Goal: Use online tool/utility: Utilize a website feature to perform a specific function

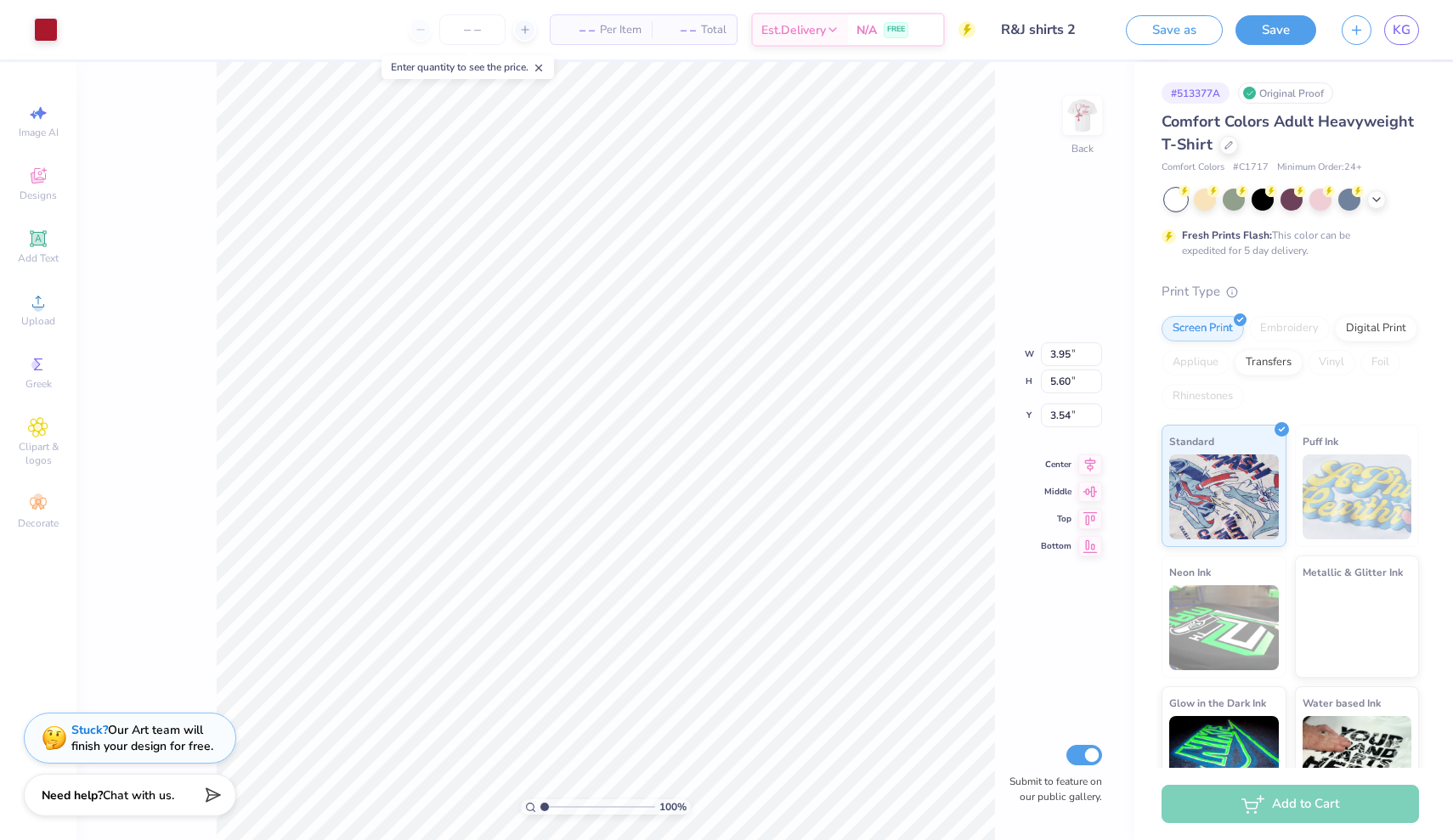
type input "3.37"
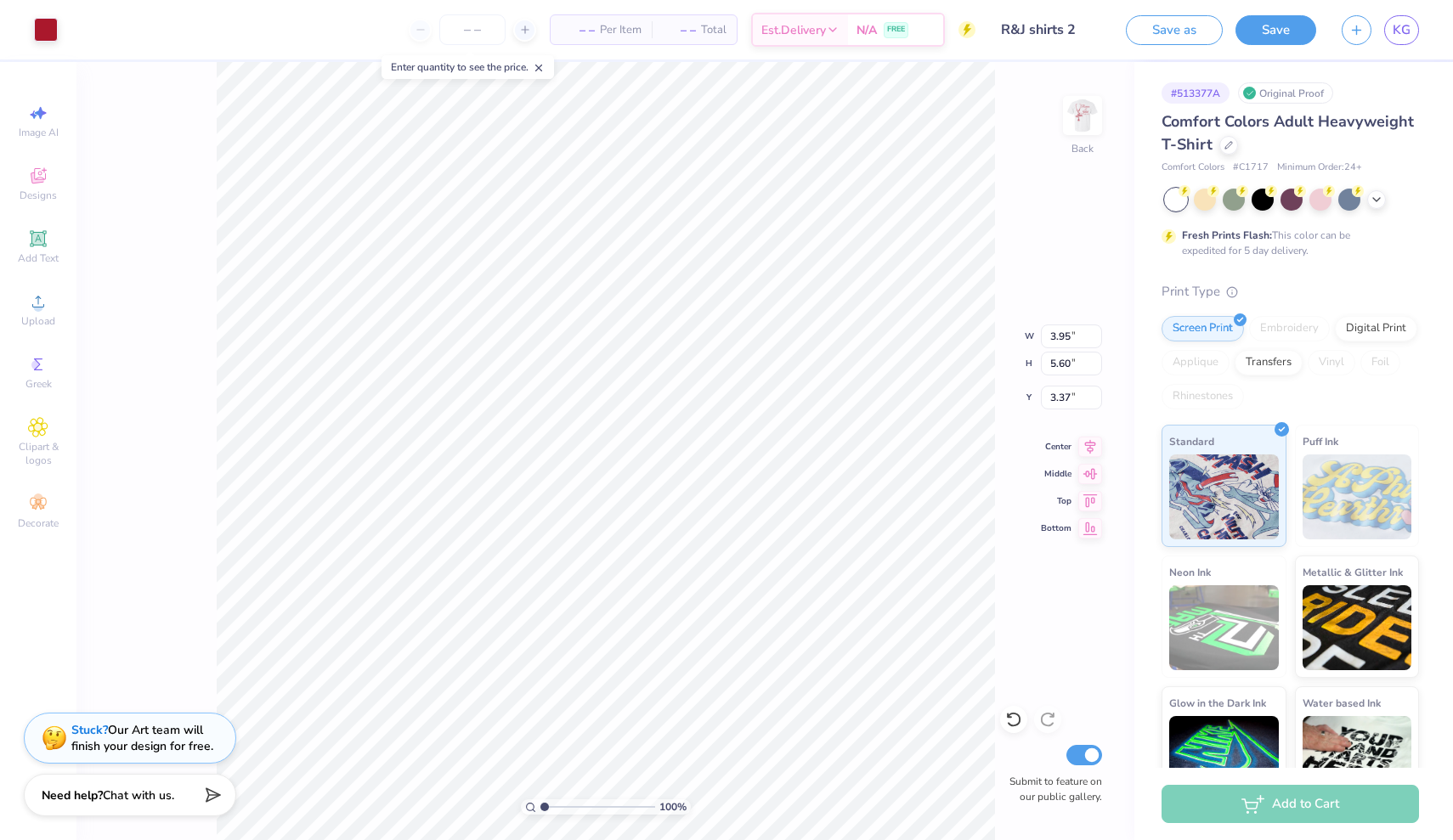
type input "3.75"
type input "5.31"
click at [1063, 128] on img at bounding box center [1082, 115] width 68 height 68
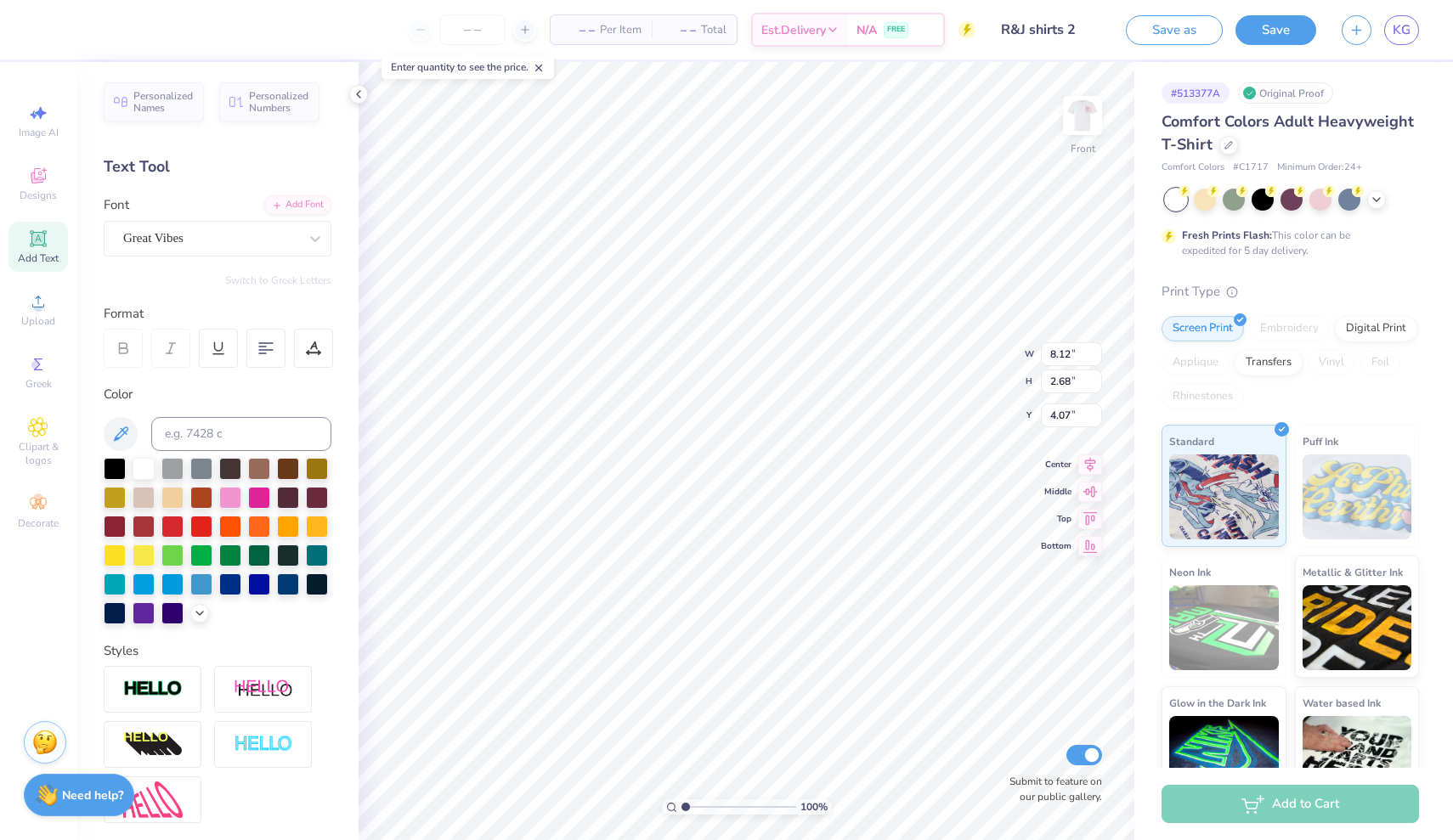
type input "7.40"
type input "15.66"
type input "3.25"
click at [1093, 127] on img at bounding box center [1082, 115] width 68 height 68
click at [226, 524] on div at bounding box center [231, 525] width 22 height 22
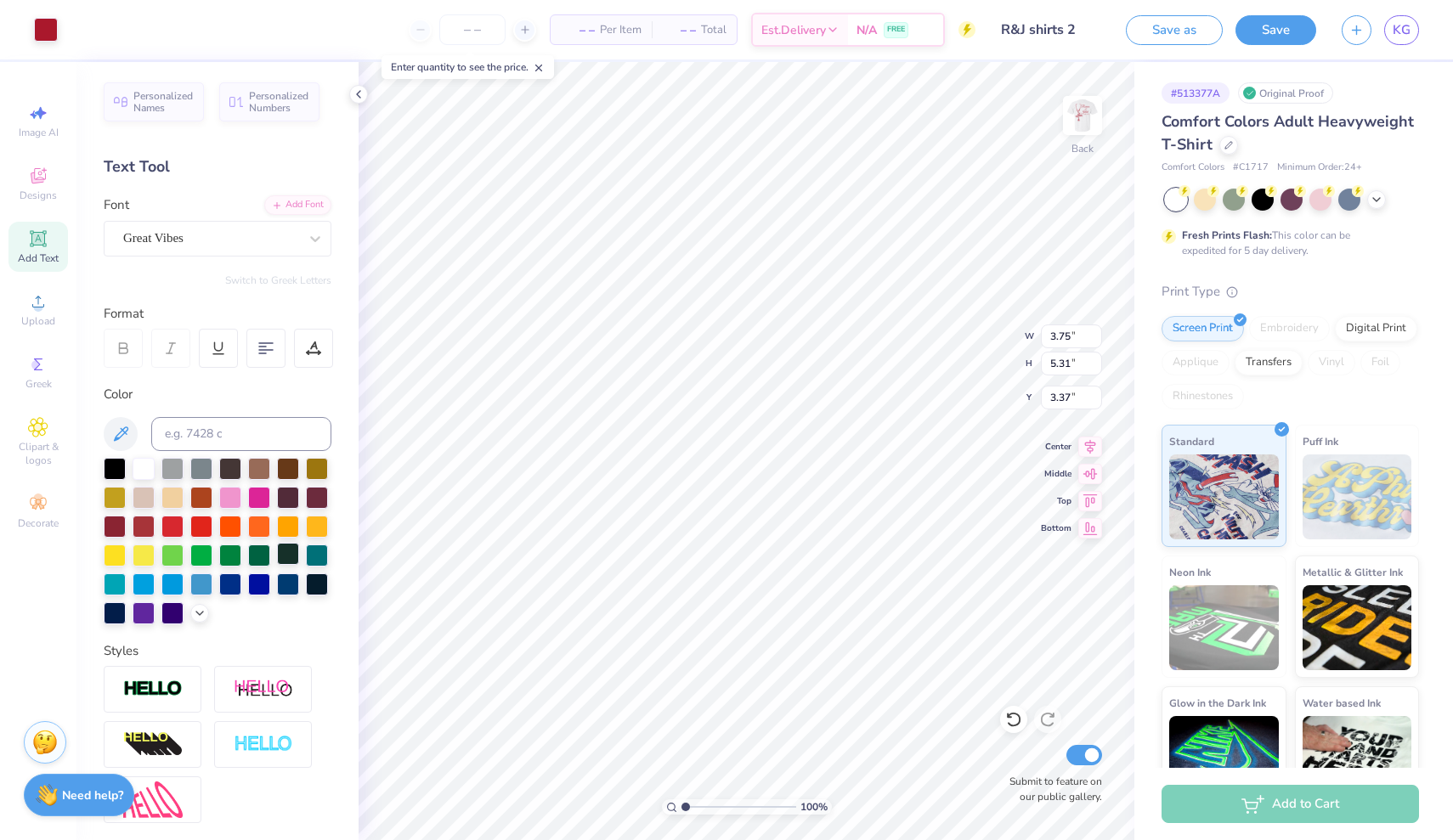
click at [277, 543] on div at bounding box center [289, 553] width 22 height 22
click at [233, 562] on div at bounding box center [231, 553] width 22 height 22
click at [175, 559] on div at bounding box center [173, 553] width 22 height 22
click at [1283, 29] on button "Save" at bounding box center [1276, 28] width 80 height 30
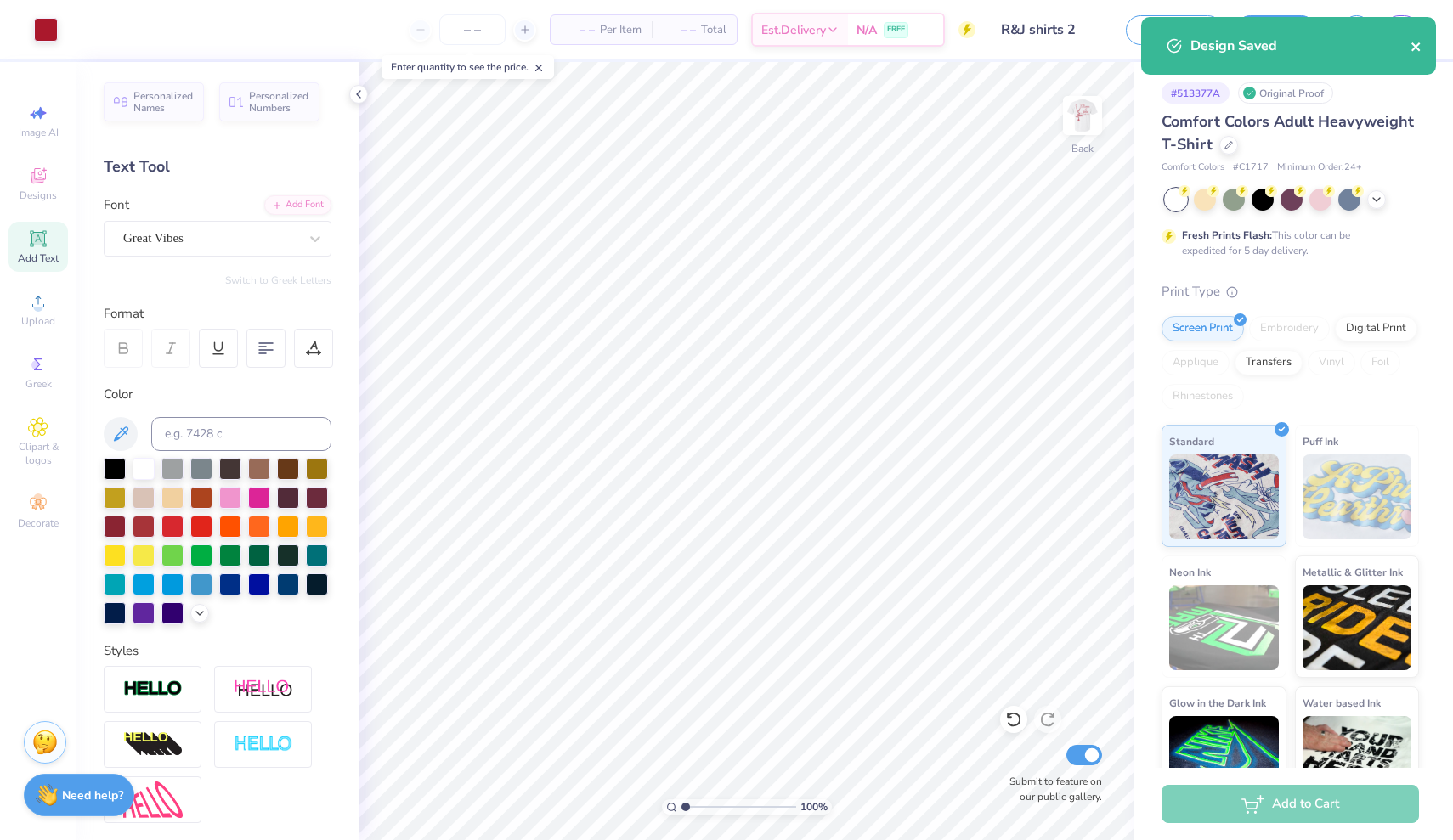
click at [1414, 51] on icon "close" at bounding box center [1416, 47] width 12 height 14
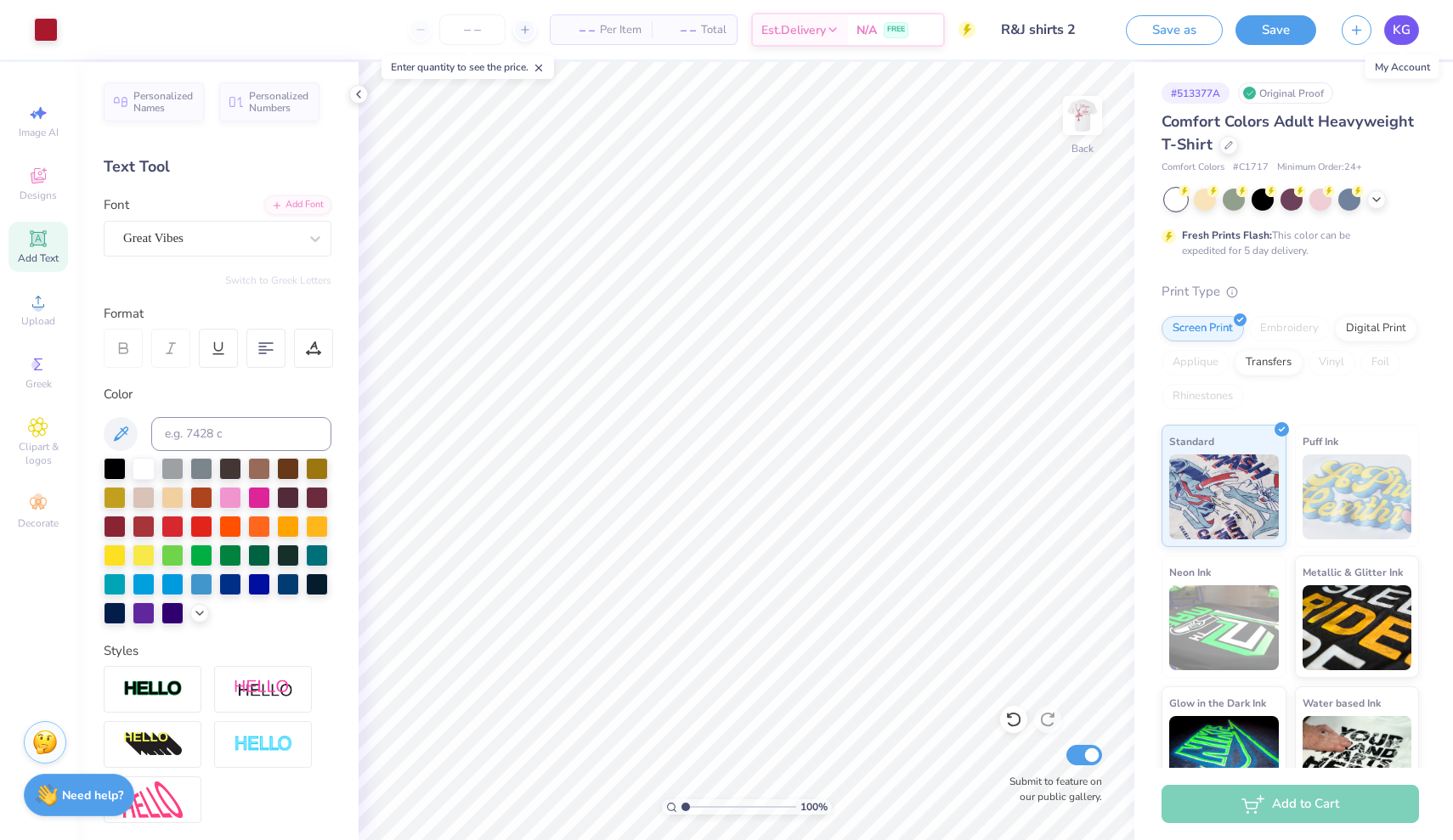
click at [1400, 30] on span "KG" at bounding box center [1401, 30] width 18 height 20
click at [1081, 111] on img at bounding box center [1082, 115] width 68 height 68
click at [1081, 111] on img at bounding box center [1082, 116] width 34 height 34
click at [35, 308] on circle at bounding box center [37, 307] width 9 height 9
click at [38, 180] on icon at bounding box center [38, 178] width 14 height 11
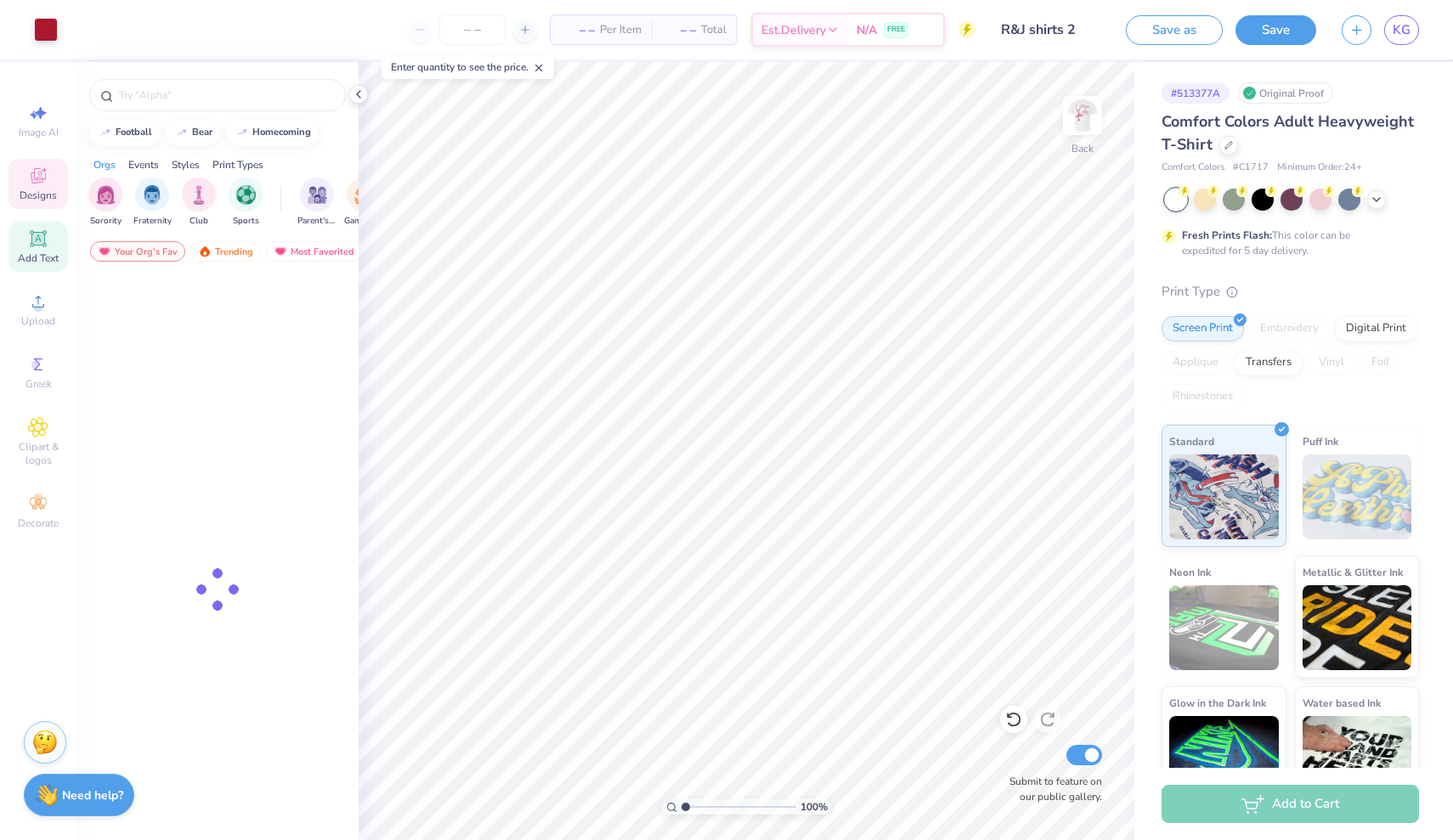
click at [44, 241] on icon at bounding box center [38, 238] width 13 height 13
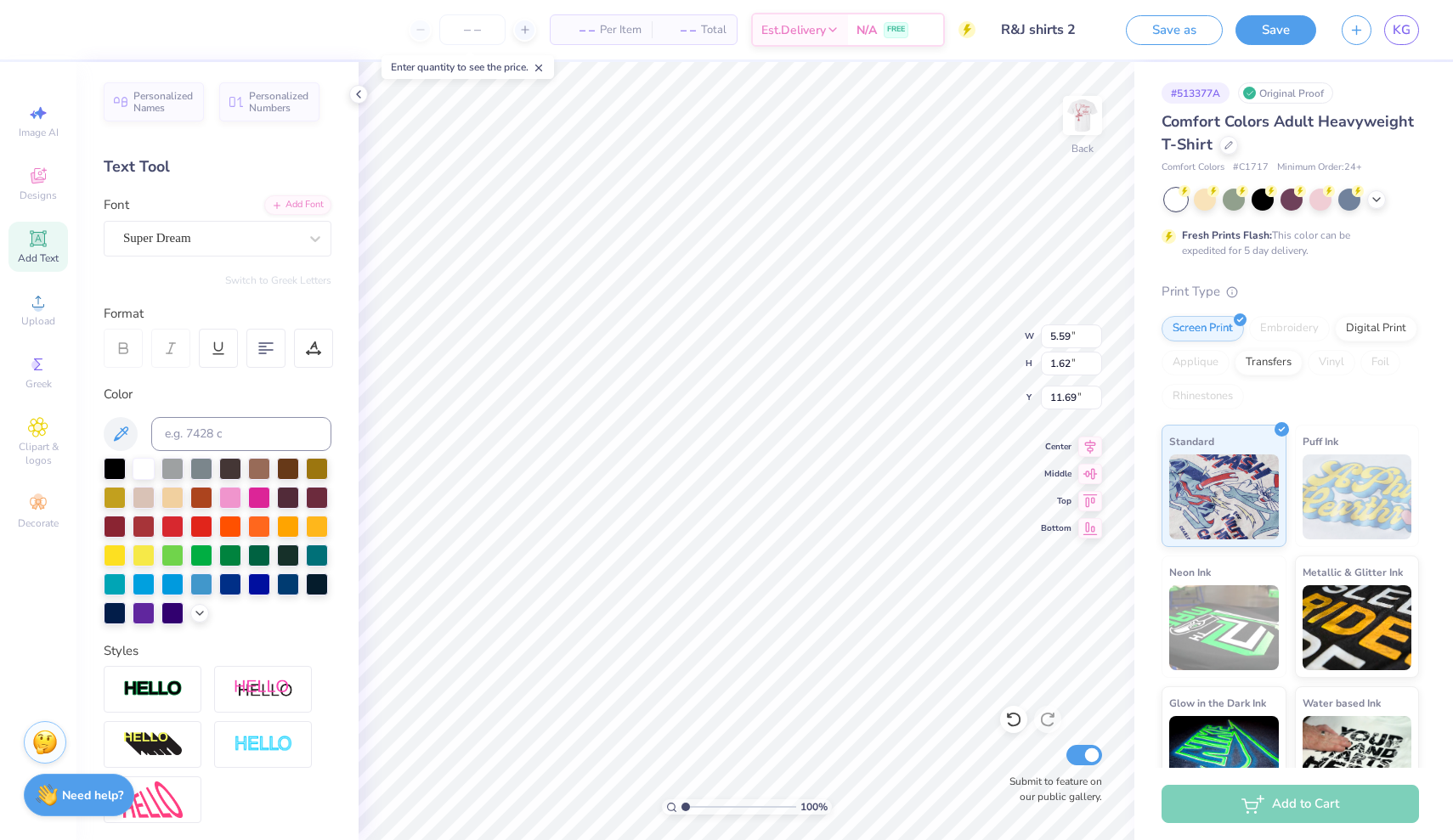
type textarea "ACT"
click at [289, 243] on div "Super Dream" at bounding box center [210, 238] width 178 height 26
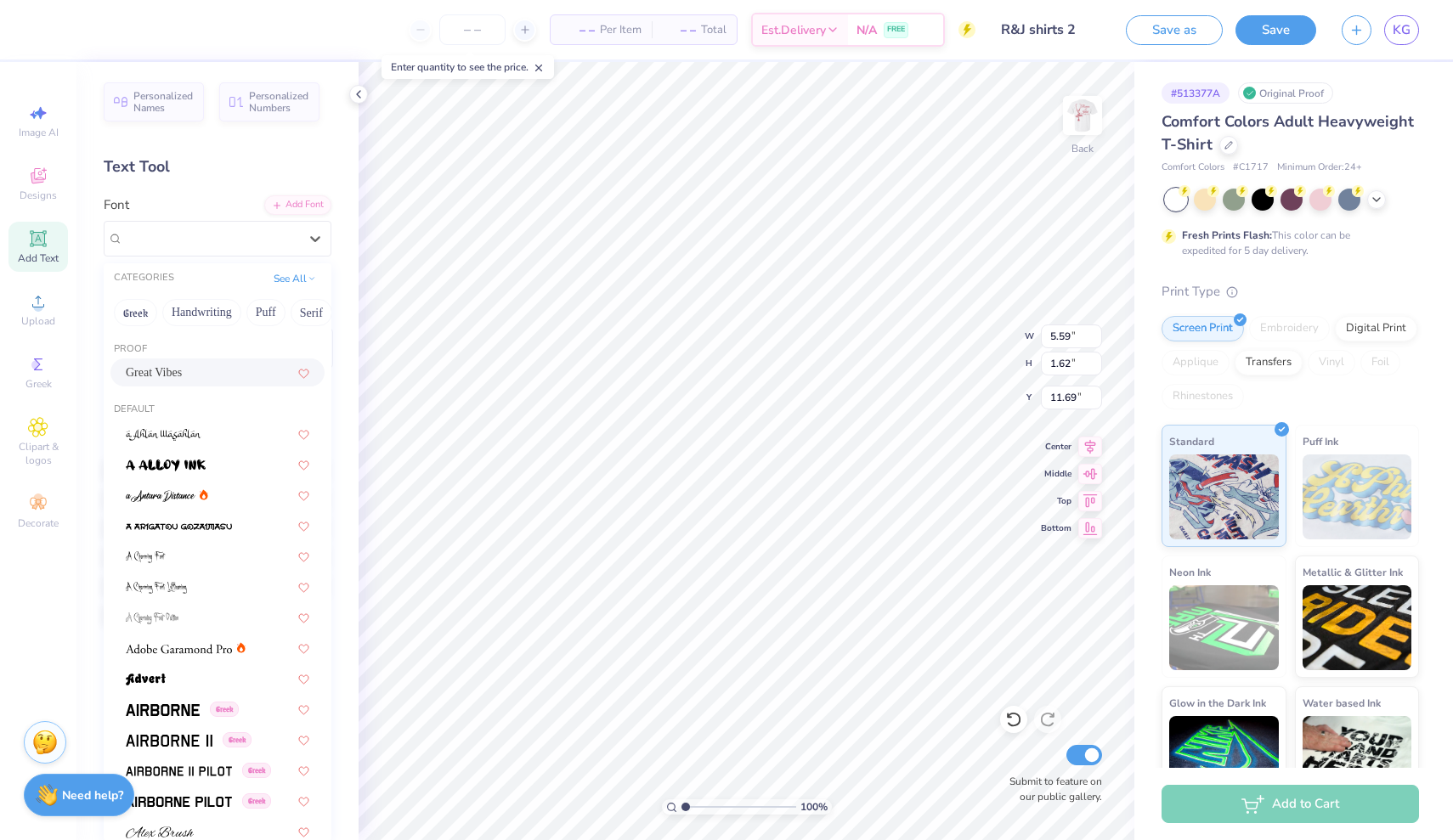
click at [221, 385] on div "Great Vibes" at bounding box center [217, 372] width 214 height 28
click at [286, 246] on div "Great Vibes" at bounding box center [210, 238] width 178 height 26
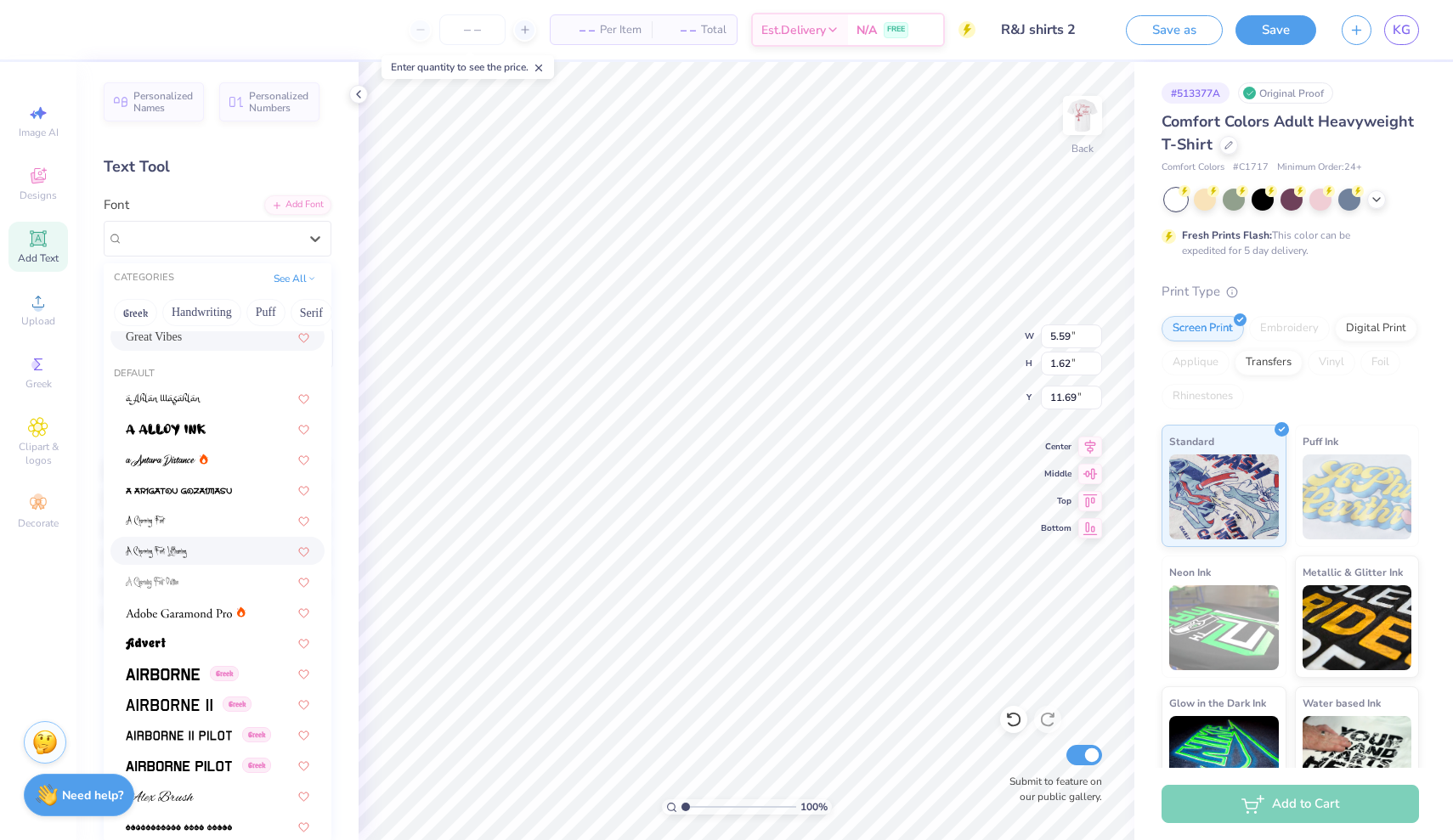
scroll to position [37, 0]
click at [195, 609] on img at bounding box center [179, 611] width 106 height 12
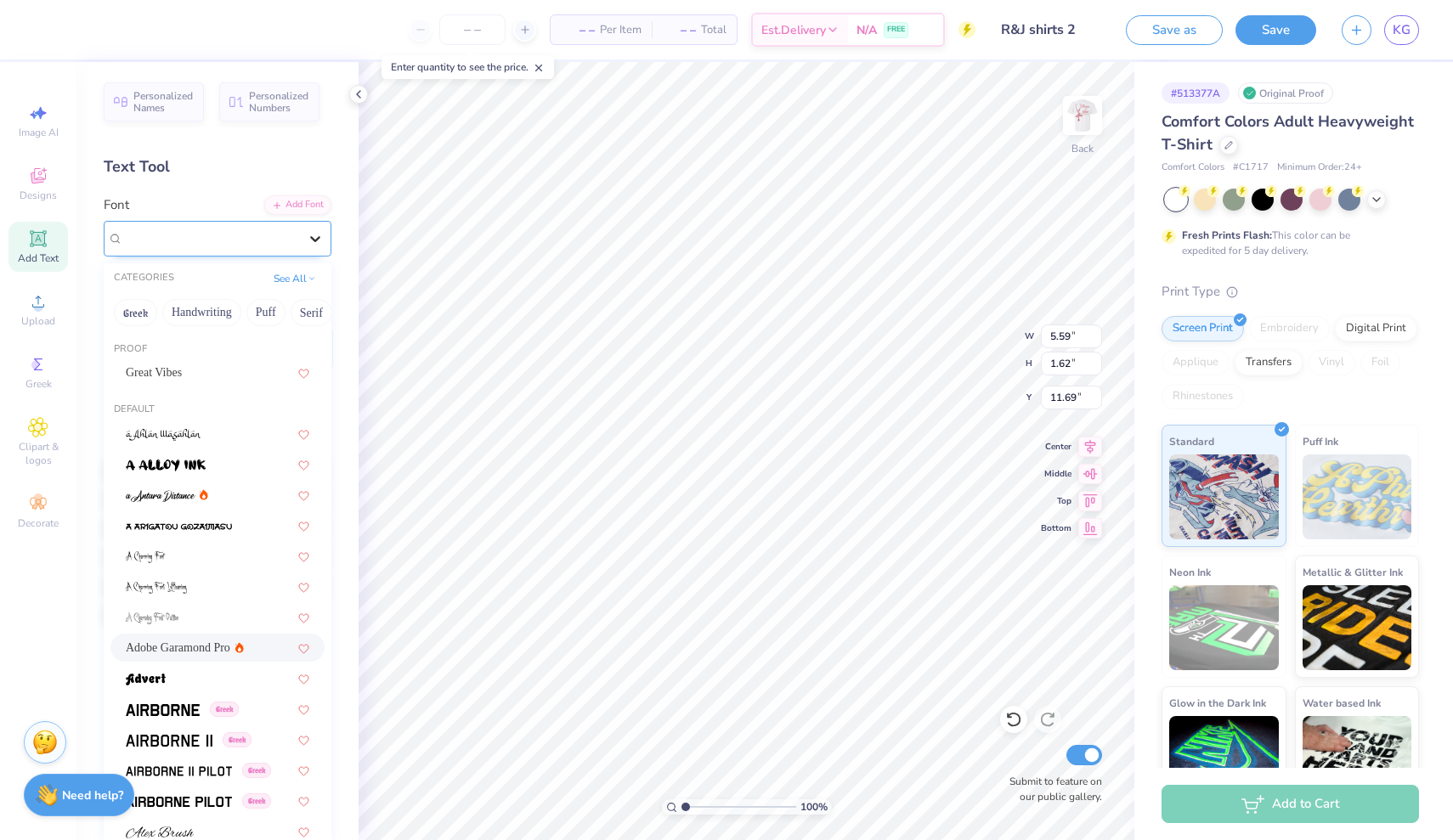
click at [322, 224] on div at bounding box center [315, 238] width 31 height 31
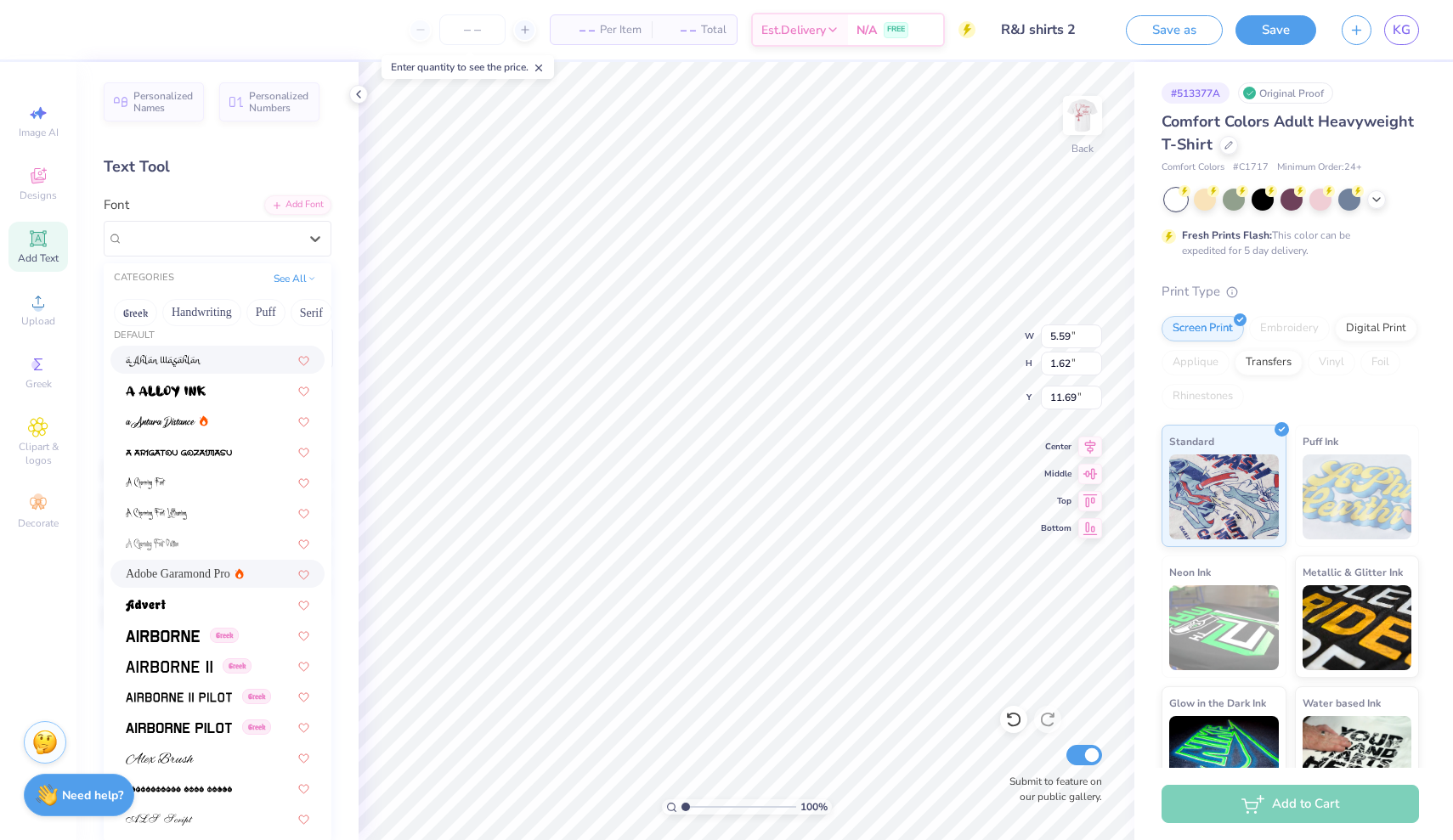
scroll to position [86, 0]
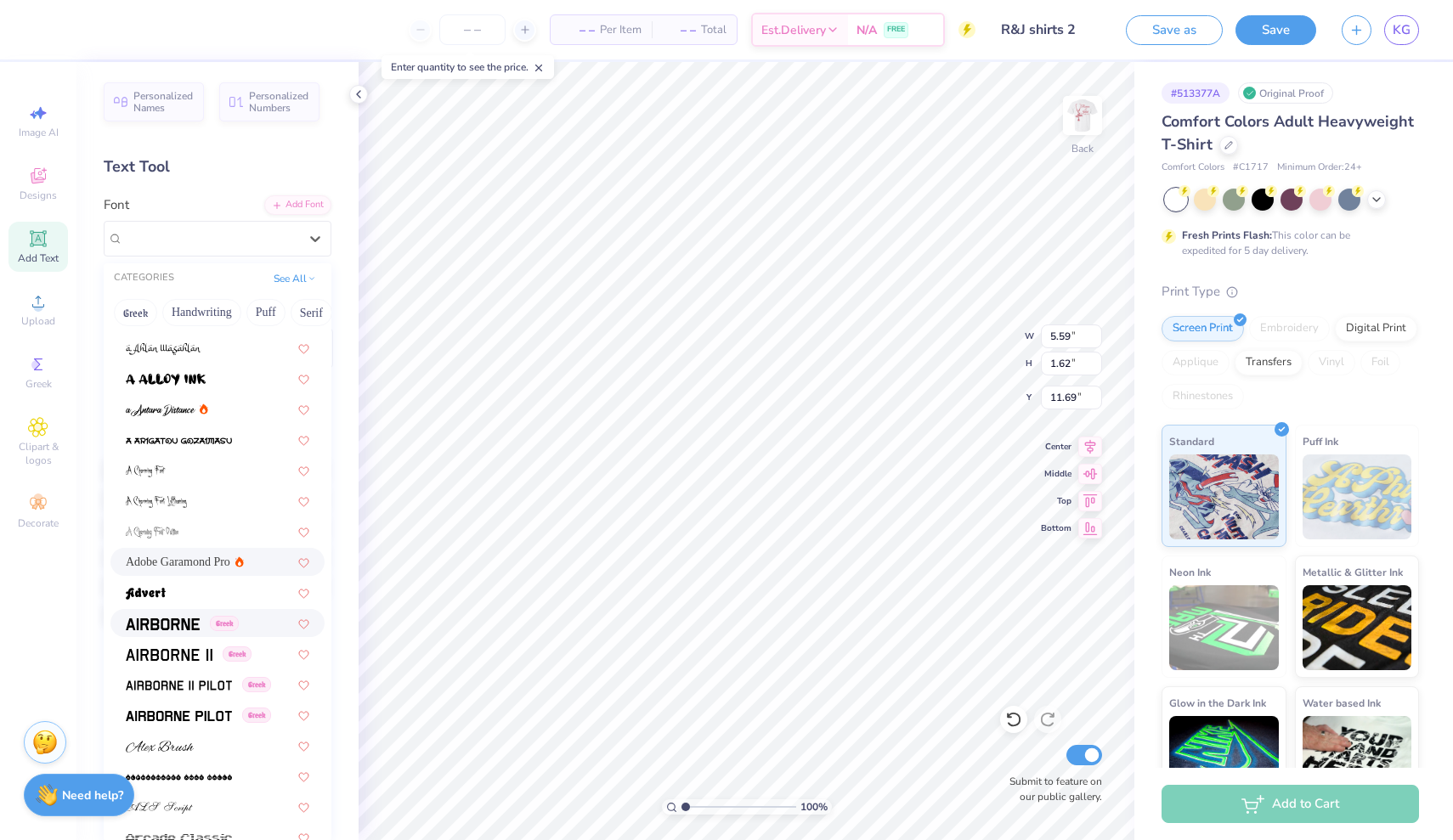
click at [177, 620] on img at bounding box center [162, 623] width 74 height 12
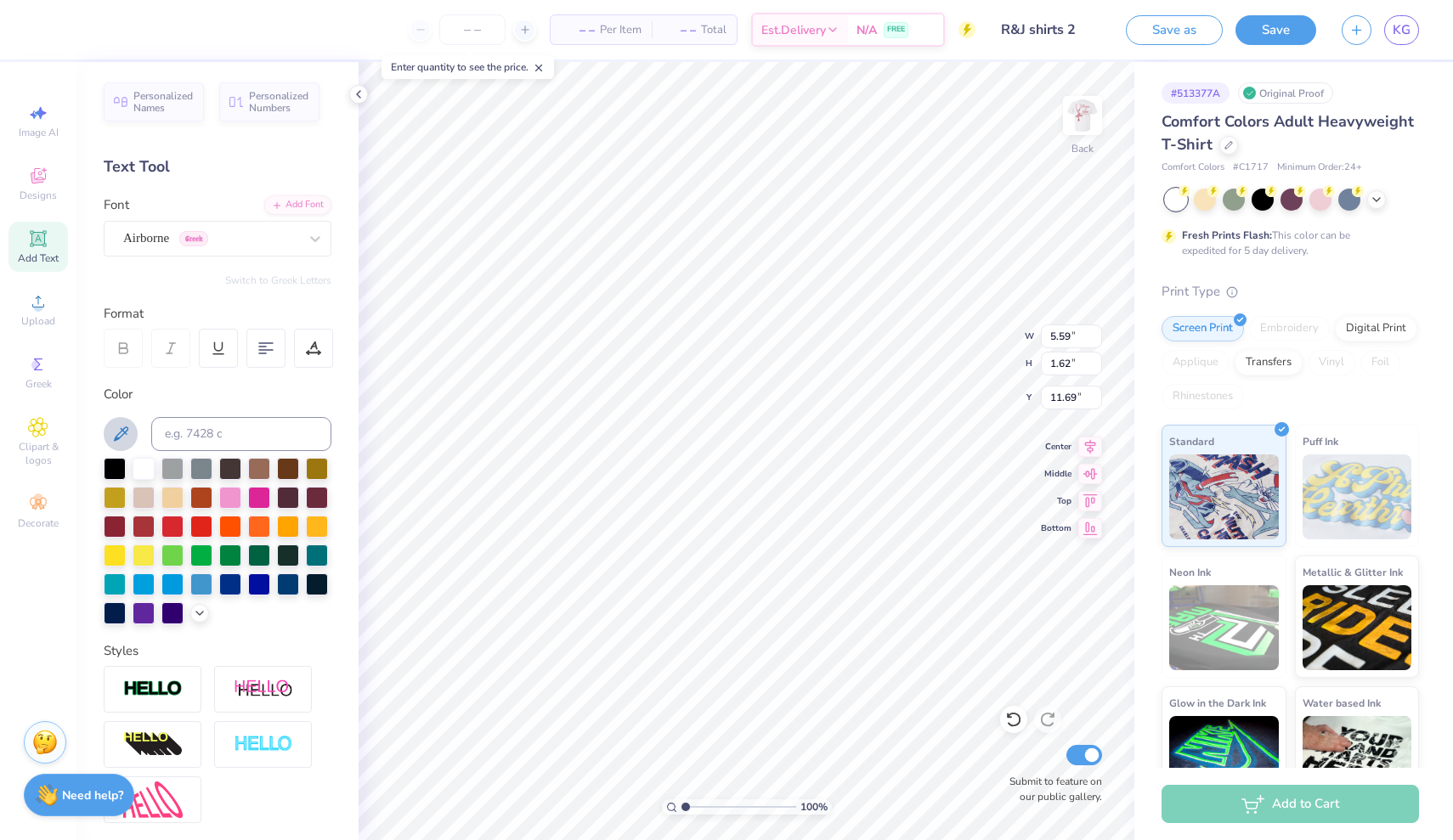
click at [121, 432] on icon at bounding box center [120, 434] width 21 height 21
type input "4.14"
type input "1.69"
type input "11.65"
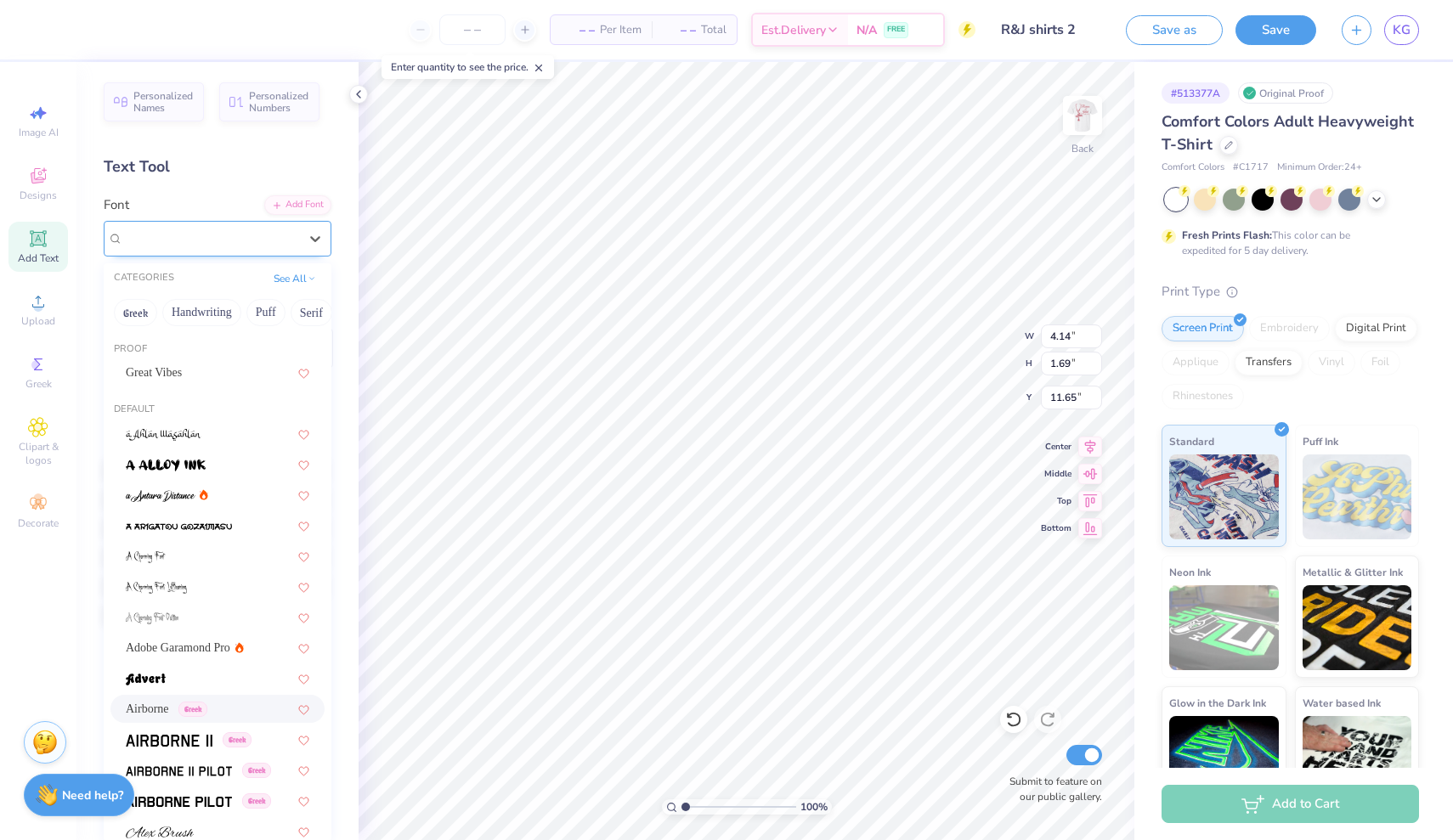
click at [286, 248] on div at bounding box center [210, 238] width 175 height 23
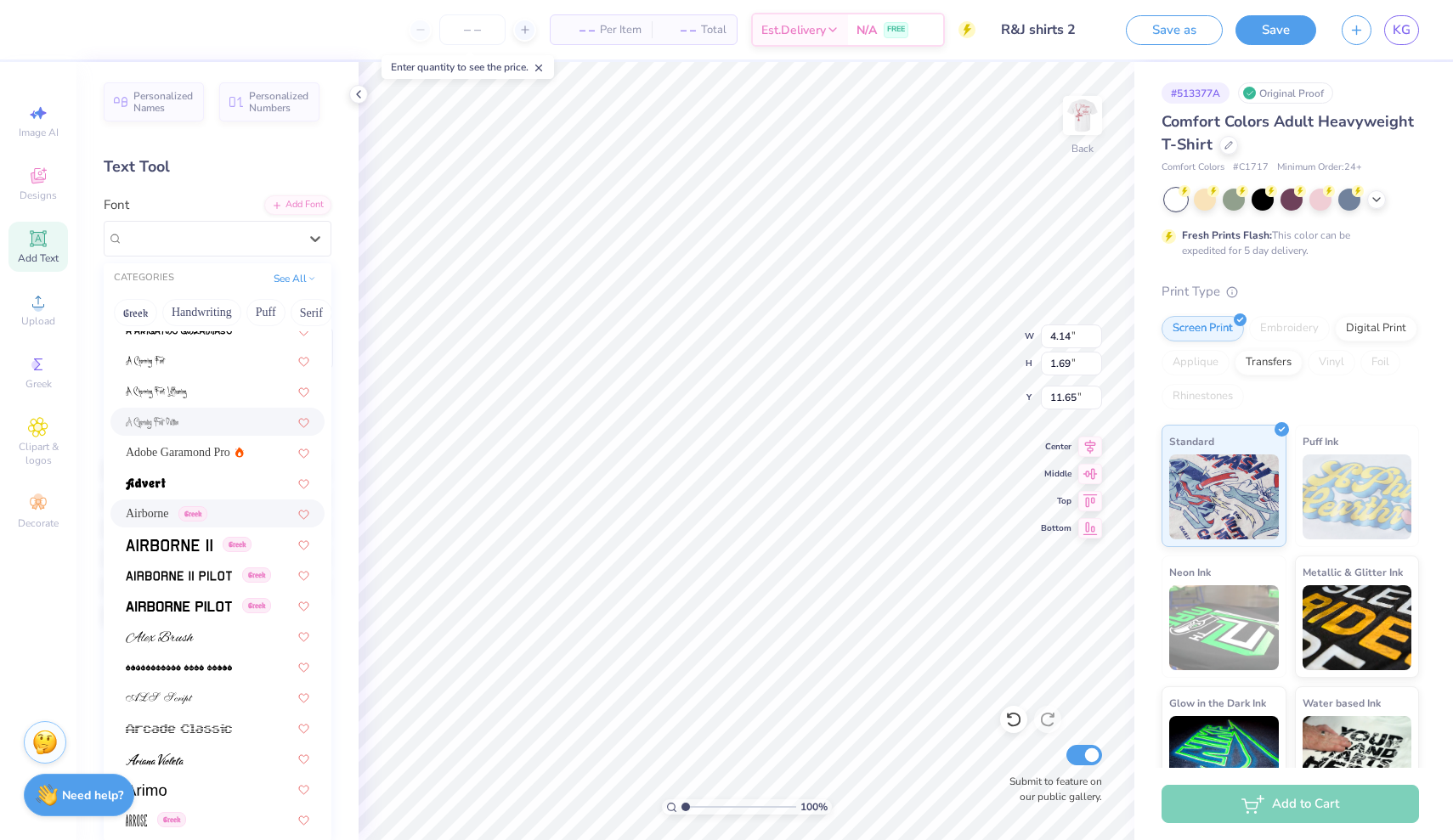
scroll to position [258, 0]
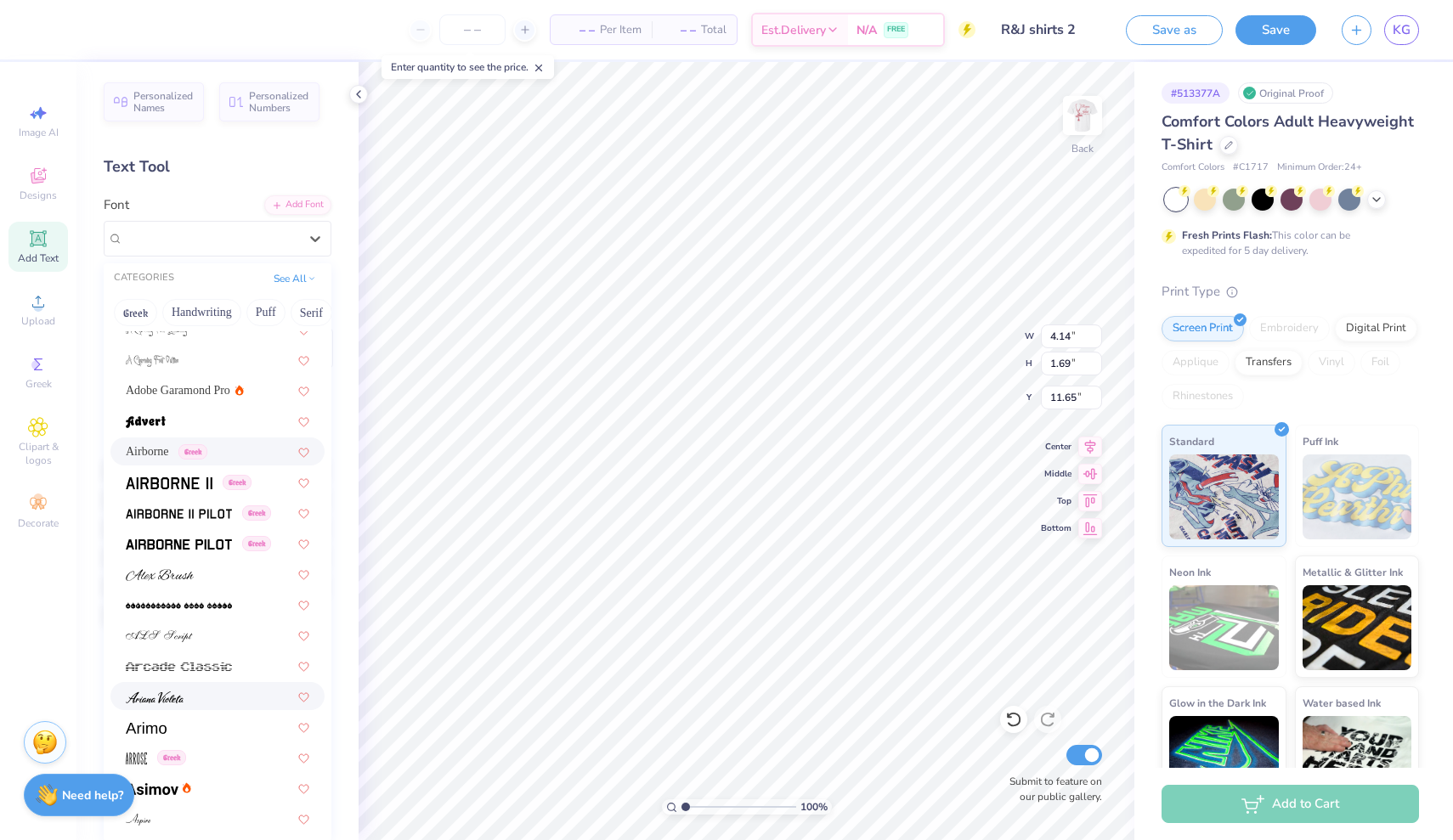
click at [217, 702] on div at bounding box center [218, 695] width 184 height 18
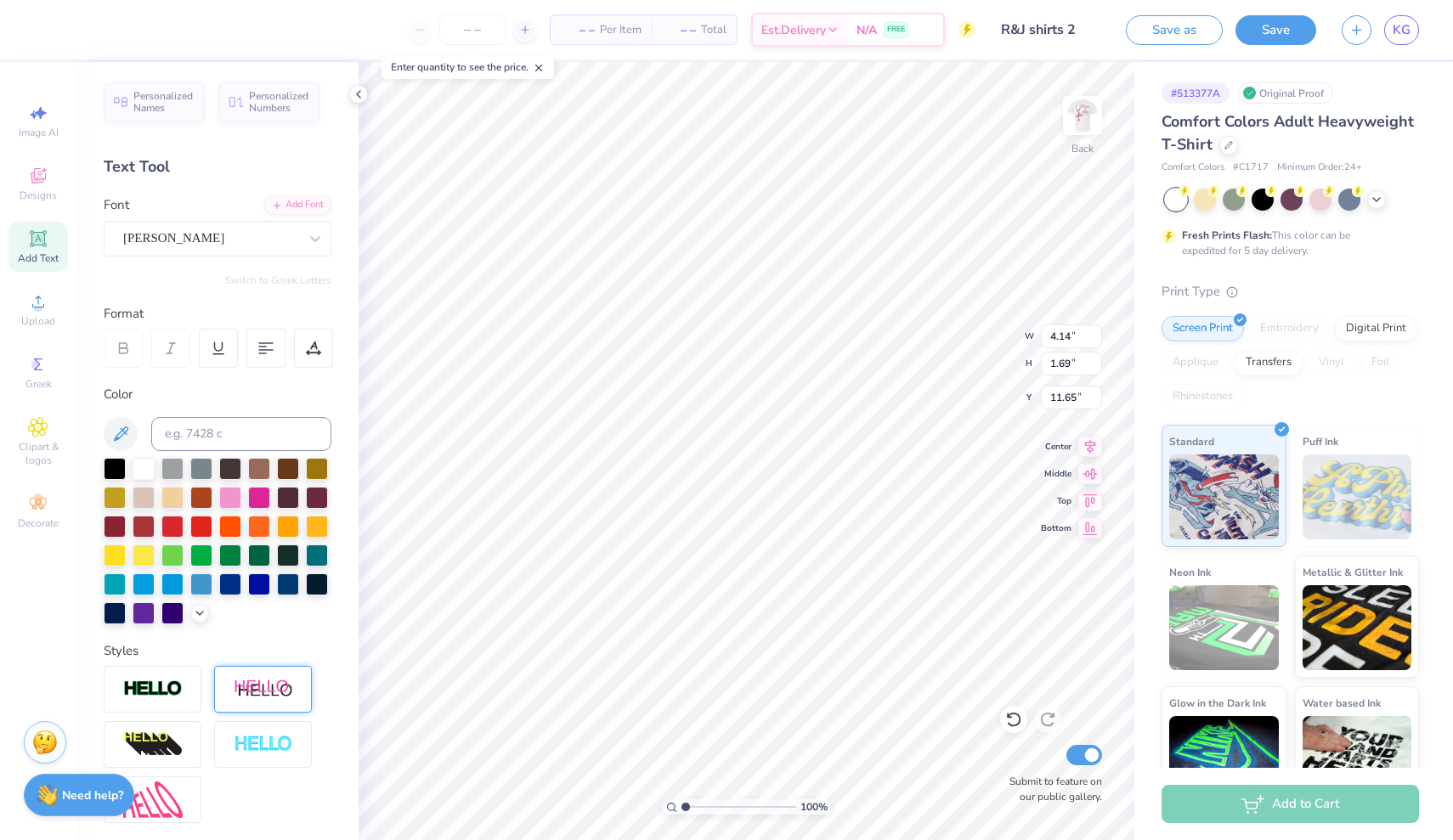
type input "5.18"
type input "1.79"
type input "9.31"
type input "3.75"
type input "5.31"
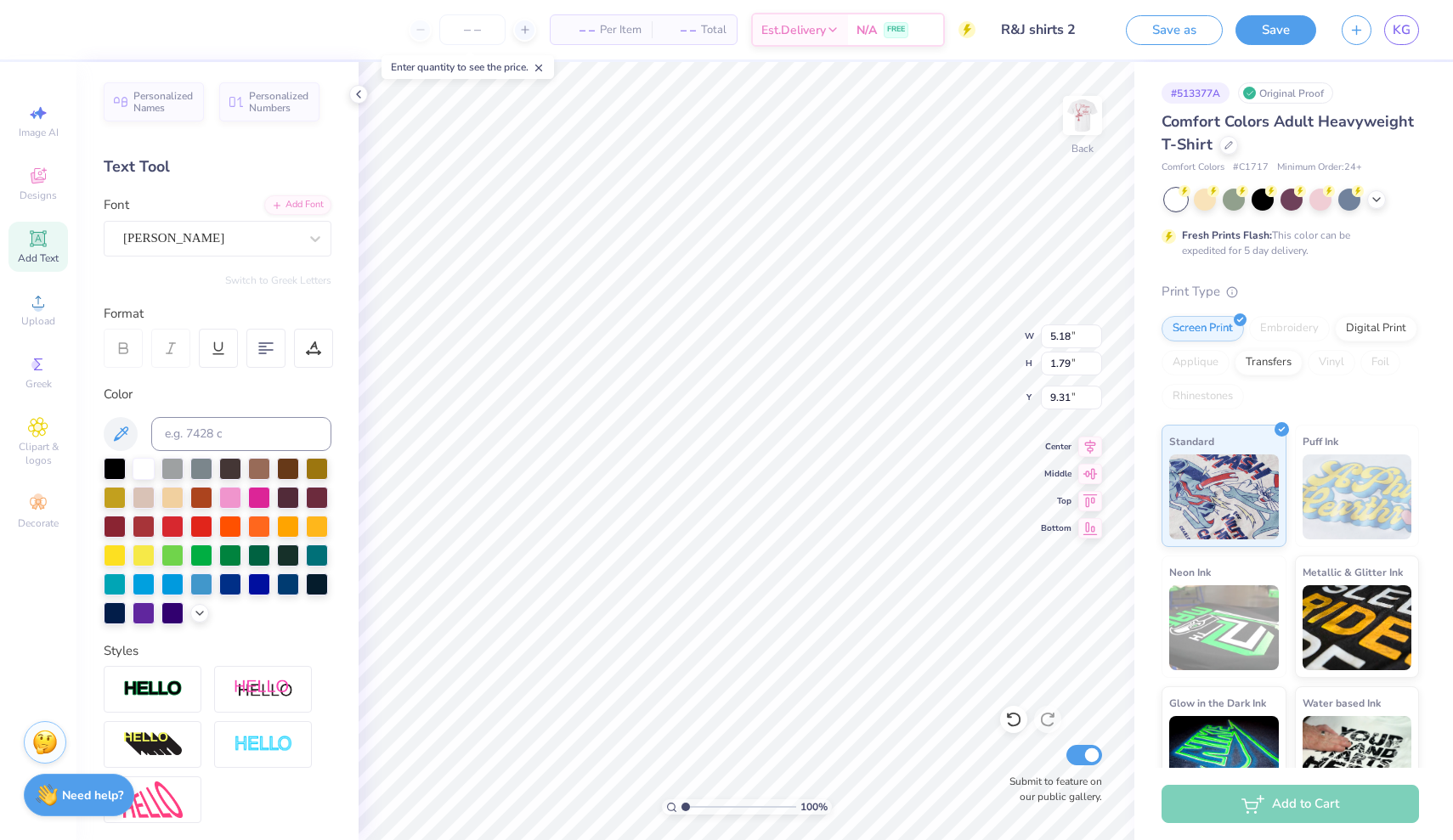
type input "3.37"
type input "2.92"
type input "4.14"
type input "4.60"
type input "5.18"
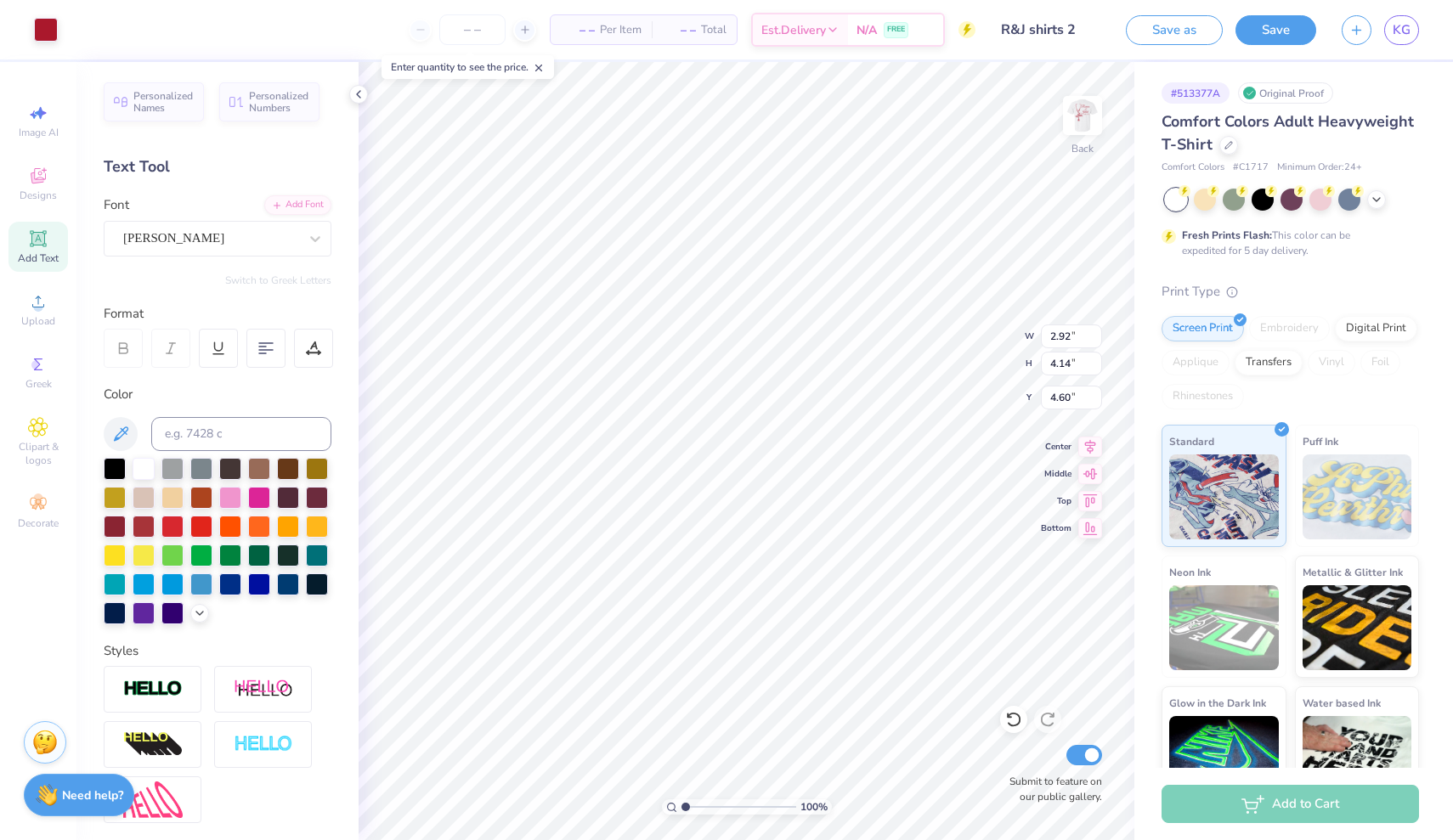
type input "1.79"
type input "2.81"
type input "3.61"
type input "1.25"
type input "3.17"
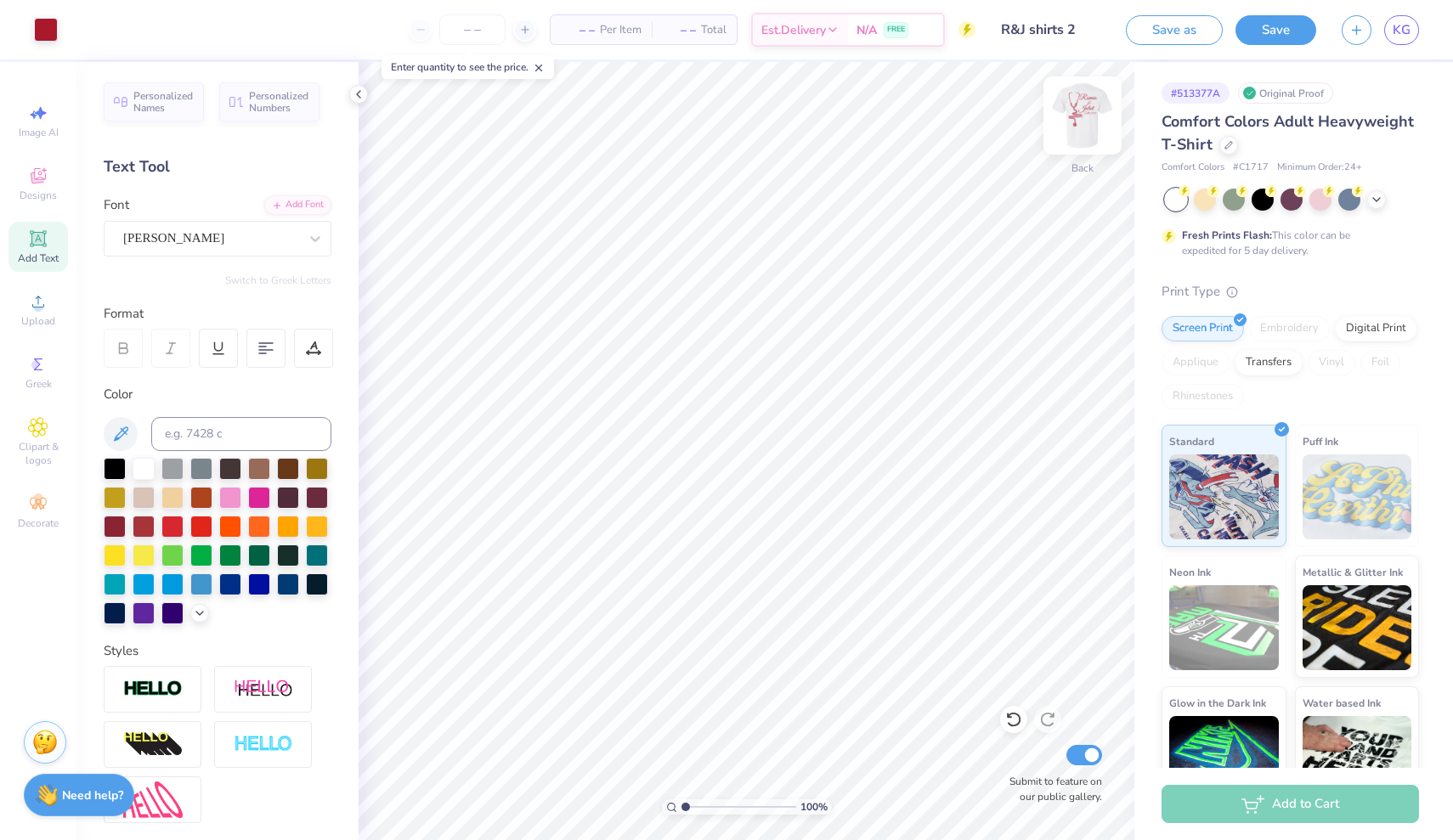
click at [1079, 130] on img at bounding box center [1082, 115] width 68 height 68
click at [1086, 108] on img at bounding box center [1082, 115] width 68 height 68
click at [1097, 100] on img at bounding box center [1082, 115] width 68 height 68
click at [1285, 28] on button "Save" at bounding box center [1276, 28] width 80 height 30
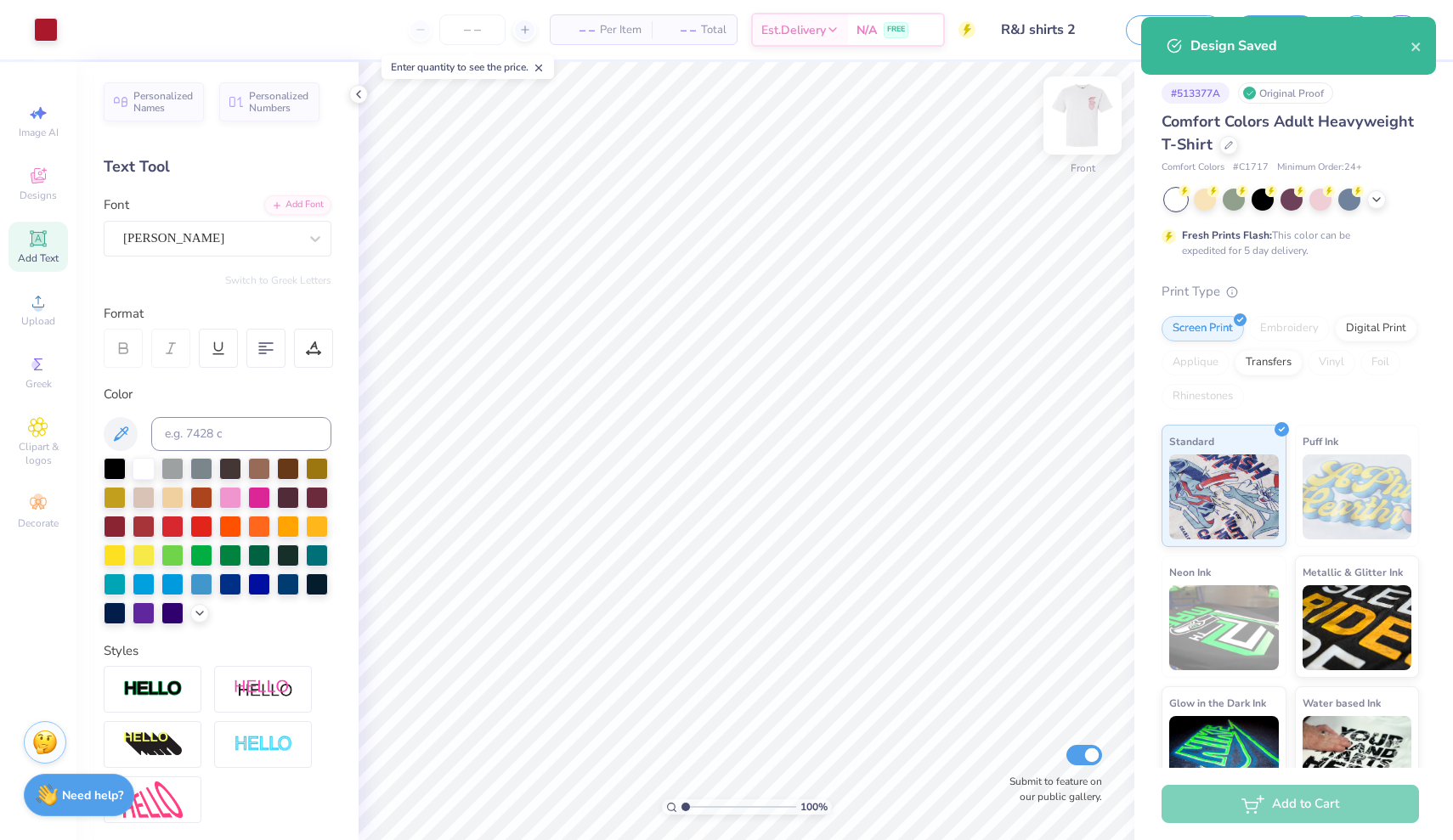
click at [1092, 146] on div "Front" at bounding box center [1082, 126] width 39 height 61
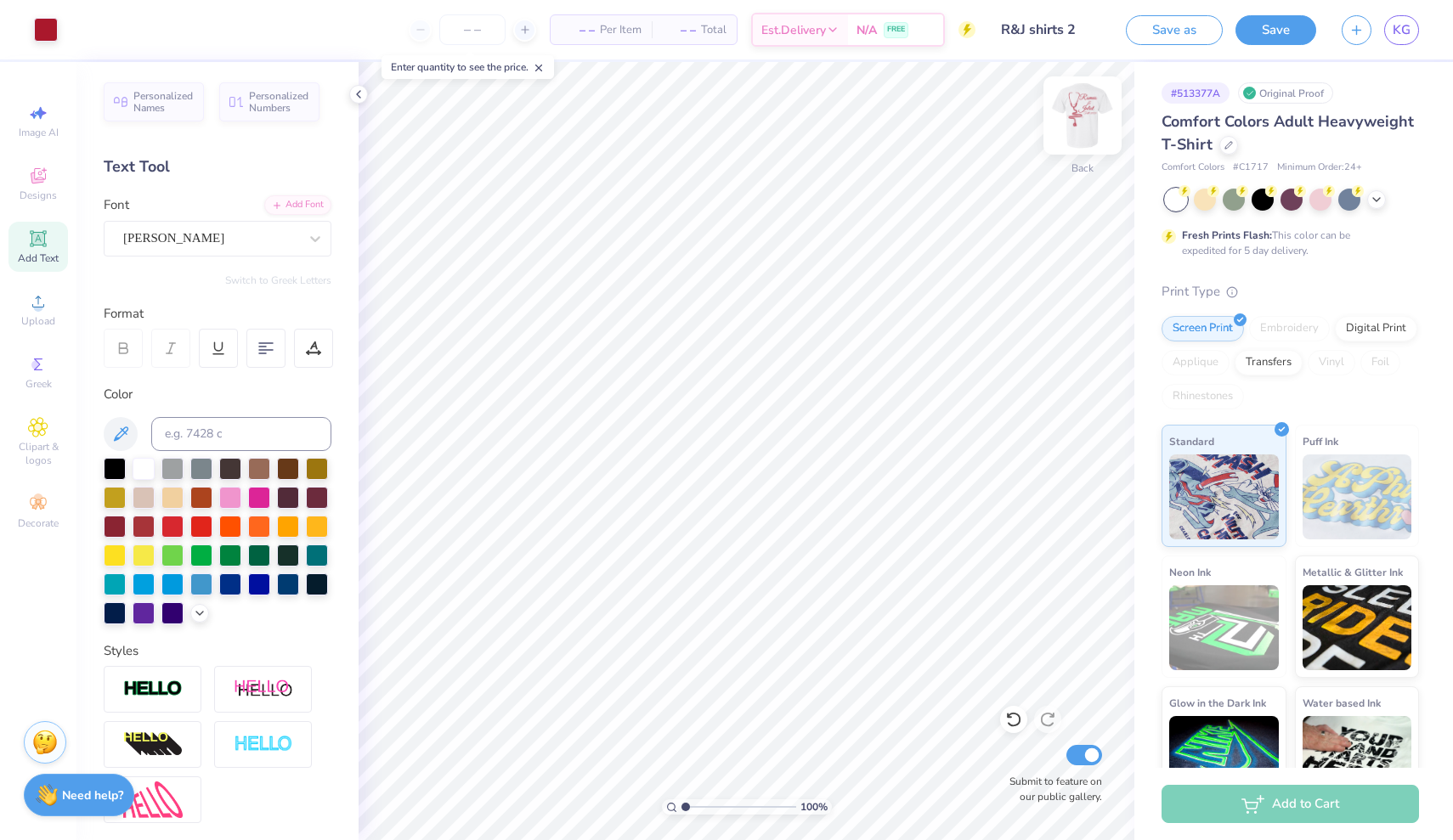
click at [1093, 117] on img at bounding box center [1082, 115] width 68 height 68
